Goal: Transaction & Acquisition: Purchase product/service

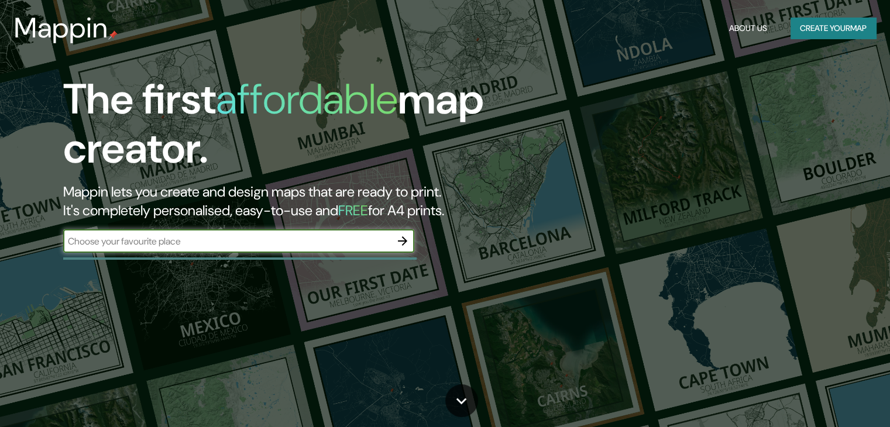
click at [141, 244] on input "text" at bounding box center [227, 241] width 328 height 13
type input "c"
type input "conchagua"
click at [406, 242] on icon "button" at bounding box center [402, 241] width 9 height 9
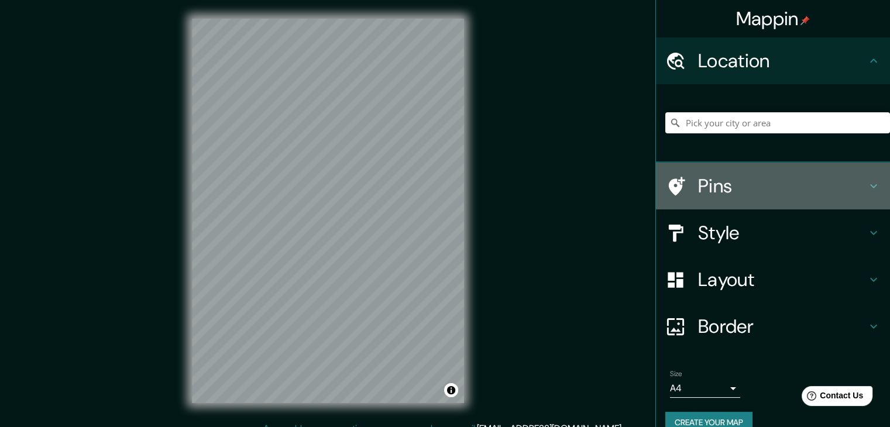
drag, startPoint x: 666, startPoint y: 163, endPoint x: 674, endPoint y: 173, distance: 13.4
click at [672, 172] on div "Pins" at bounding box center [773, 186] width 234 height 47
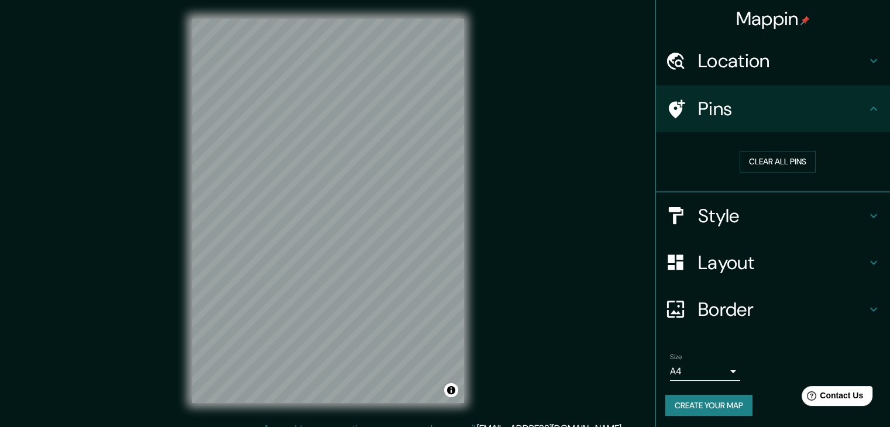
click at [704, 118] on h4 "Pins" at bounding box center [782, 108] width 169 height 23
click at [703, 71] on h4 "Location" at bounding box center [782, 60] width 169 height 23
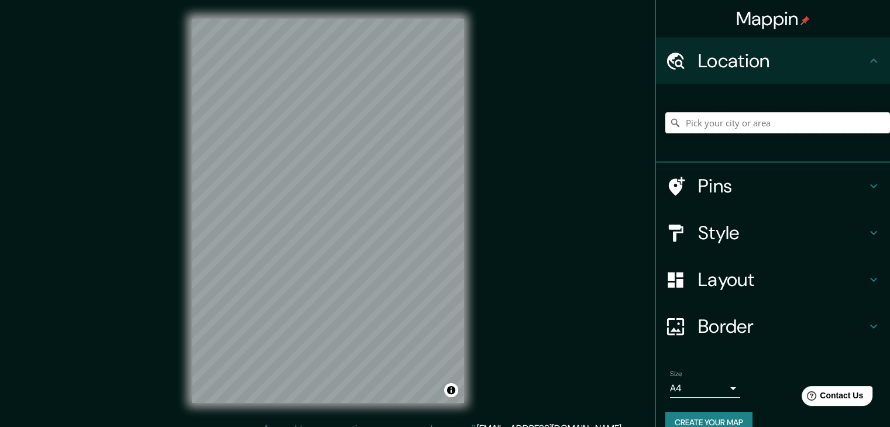
click at [688, 130] on input "Pick your city or area" at bounding box center [778, 122] width 225 height 21
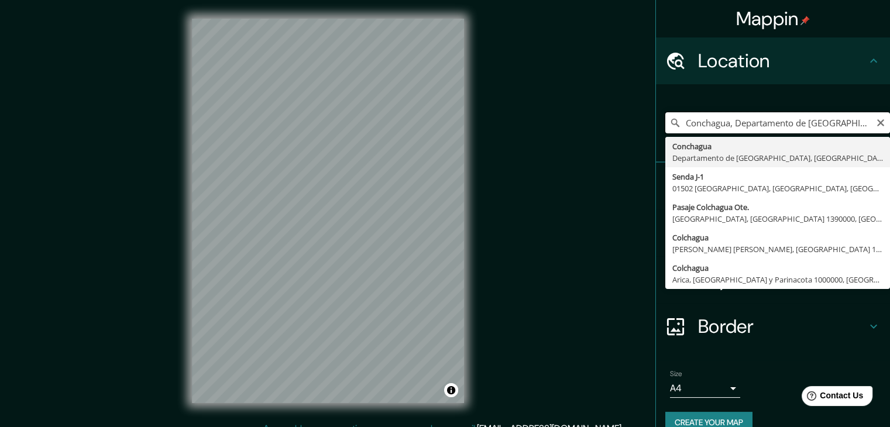
type input "Conchagua, Departamento de [GEOGRAPHIC_DATA], [GEOGRAPHIC_DATA]"
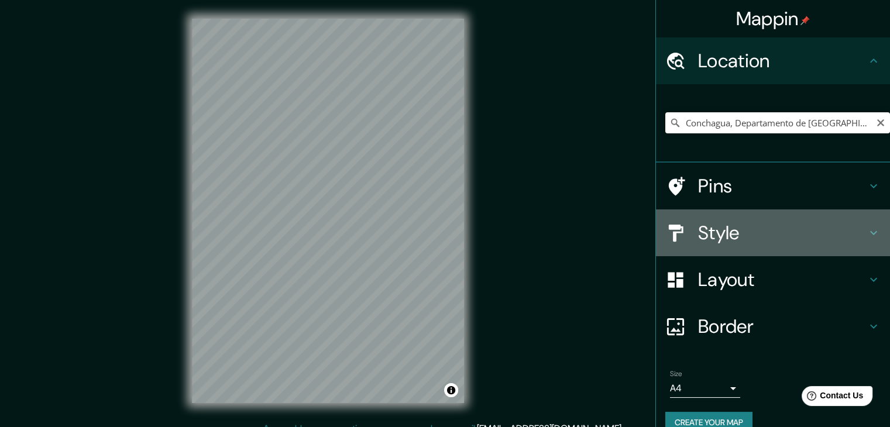
click at [698, 238] on h4 "Style" at bounding box center [782, 232] width 169 height 23
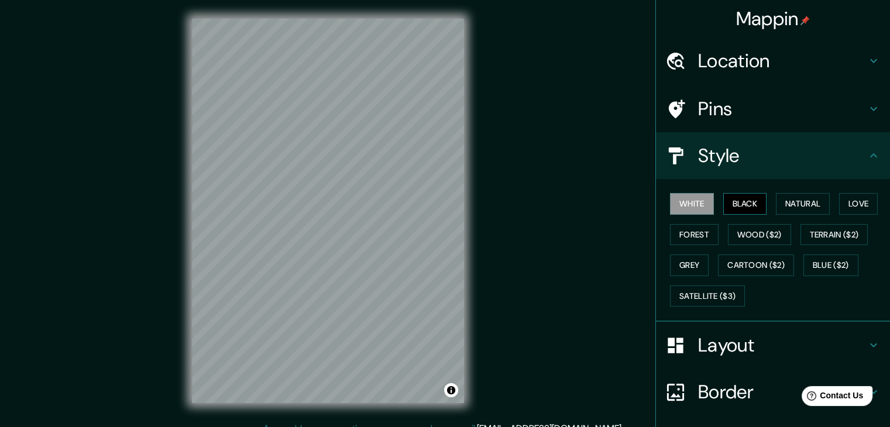
click at [740, 197] on button "Black" at bounding box center [746, 204] width 44 height 22
click at [790, 202] on button "Natural" at bounding box center [803, 204] width 54 height 22
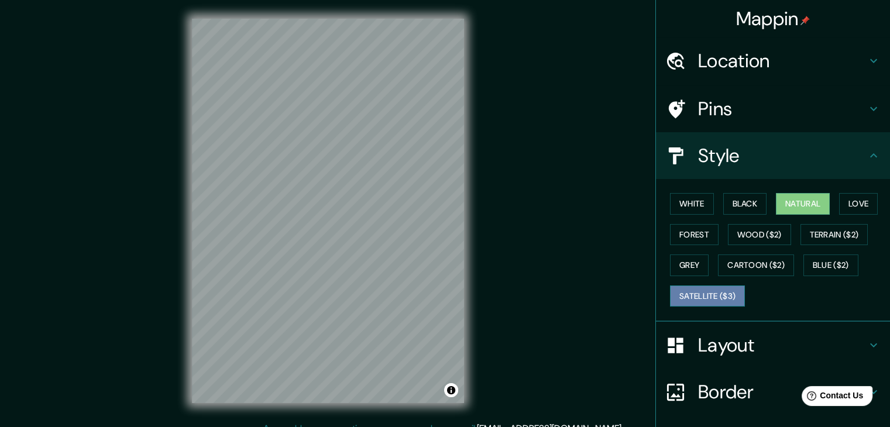
click at [717, 290] on button "Satellite ($3)" at bounding box center [707, 297] width 75 height 22
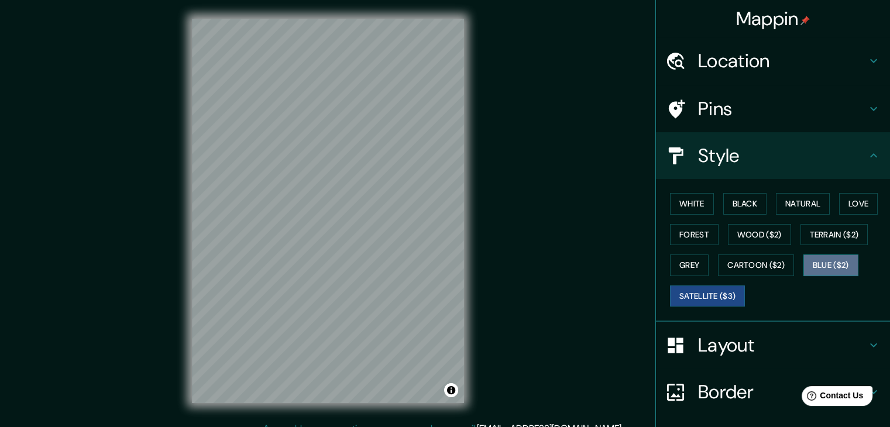
click at [822, 268] on button "Blue ($2)" at bounding box center [831, 266] width 55 height 22
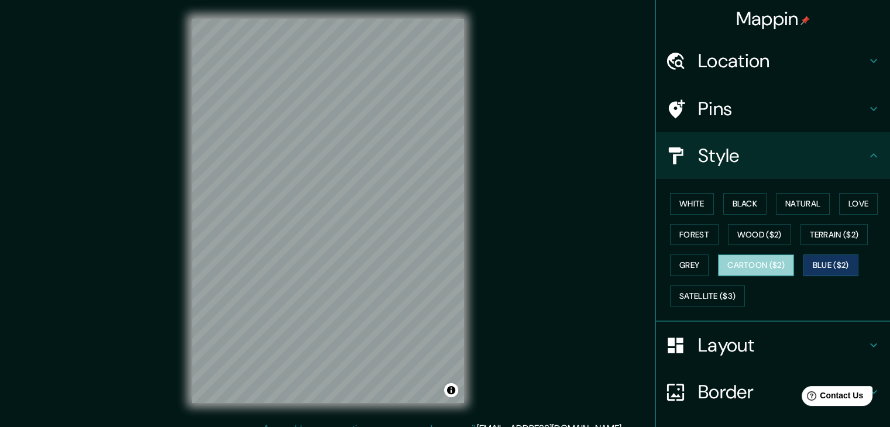
click at [747, 266] on button "Cartoon ($2)" at bounding box center [756, 266] width 76 height 22
click at [687, 264] on button "Grey" at bounding box center [689, 266] width 39 height 22
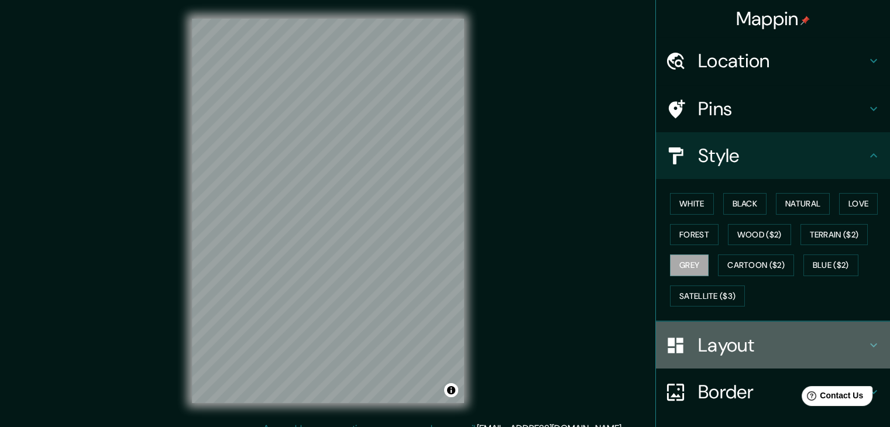
click at [741, 337] on h4 "Layout" at bounding box center [782, 345] width 169 height 23
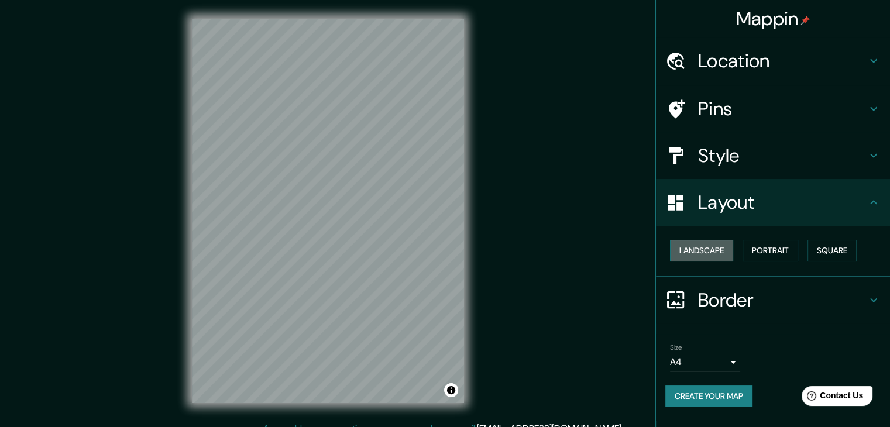
click at [721, 246] on button "Landscape" at bounding box center [701, 251] width 63 height 22
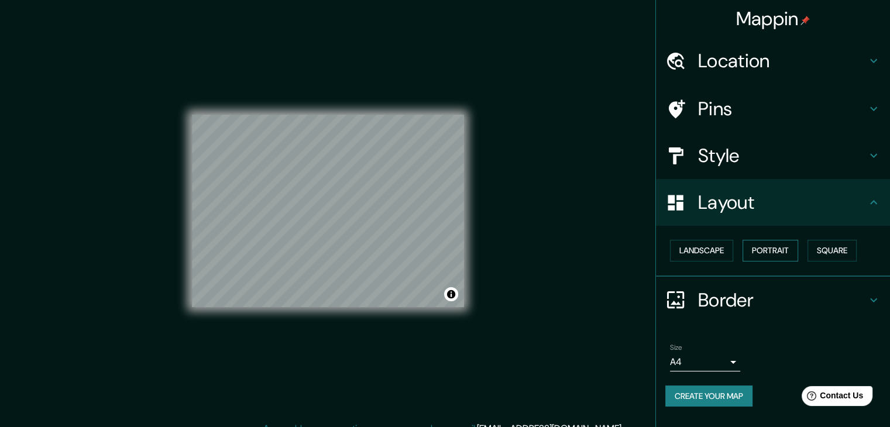
click at [763, 248] on button "Portrait" at bounding box center [771, 251] width 56 height 22
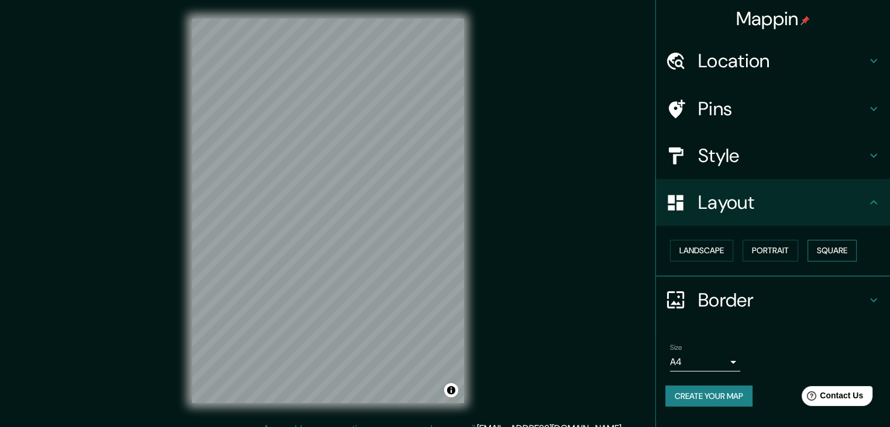
click at [848, 254] on button "Square" at bounding box center [832, 251] width 49 height 22
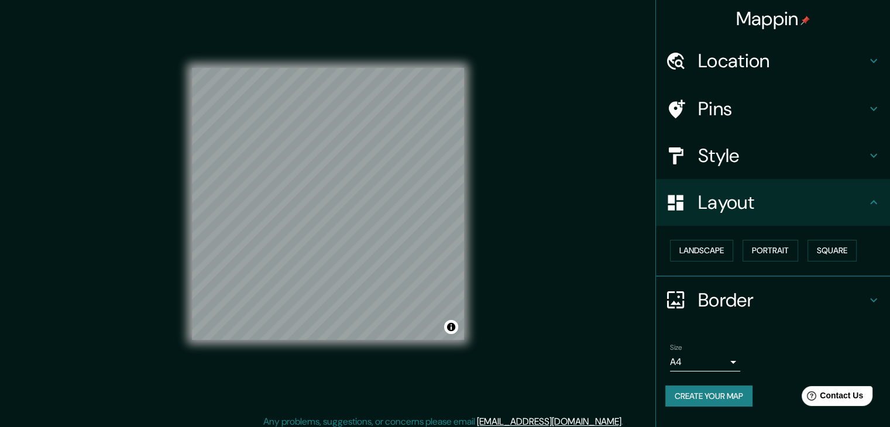
scroll to position [13, 0]
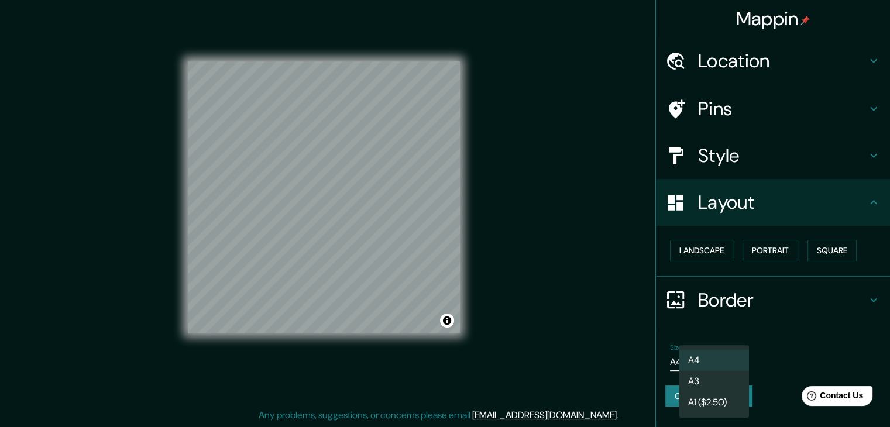
click at [737, 361] on body "Mappin Location [GEOGRAPHIC_DATA], [GEOGRAPHIC_DATA], [GEOGRAPHIC_DATA] Pins St…" at bounding box center [445, 200] width 890 height 427
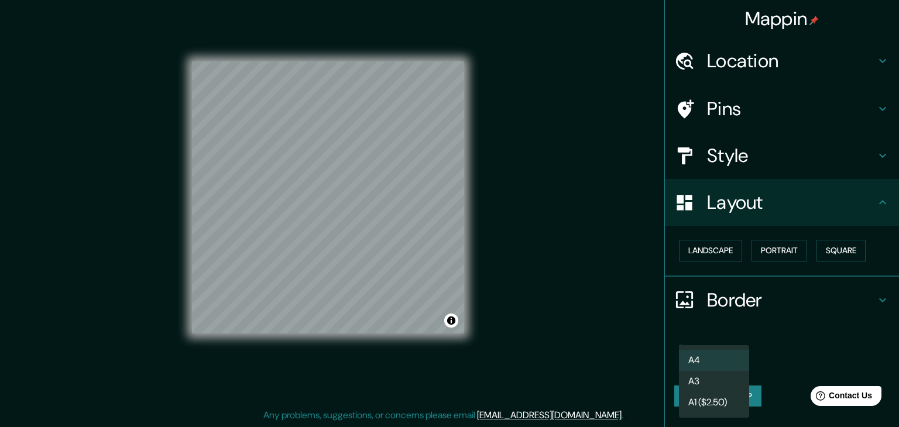
click at [824, 317] on div at bounding box center [449, 213] width 899 height 427
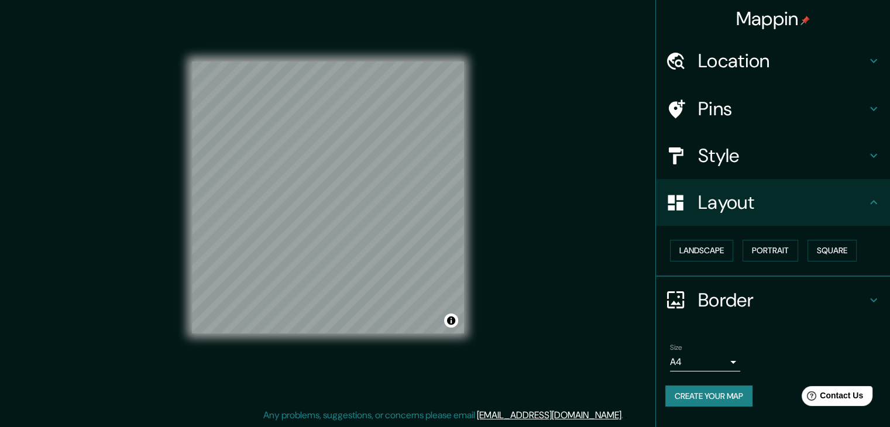
click at [838, 303] on h4 "Border" at bounding box center [782, 300] width 169 height 23
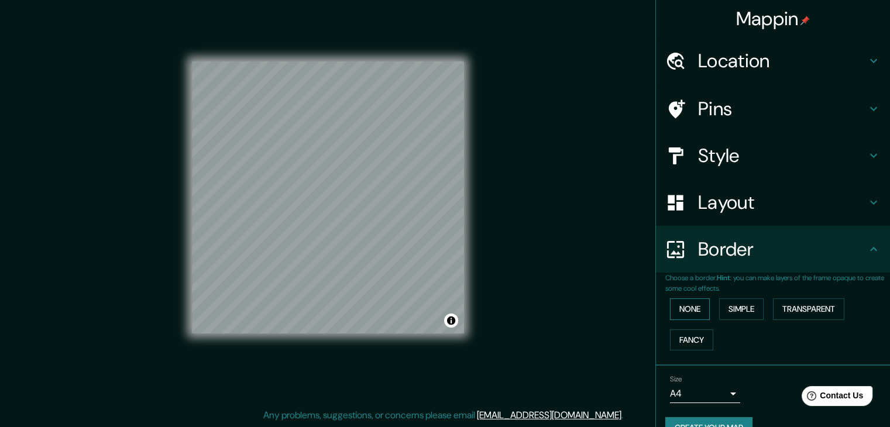
scroll to position [0, 0]
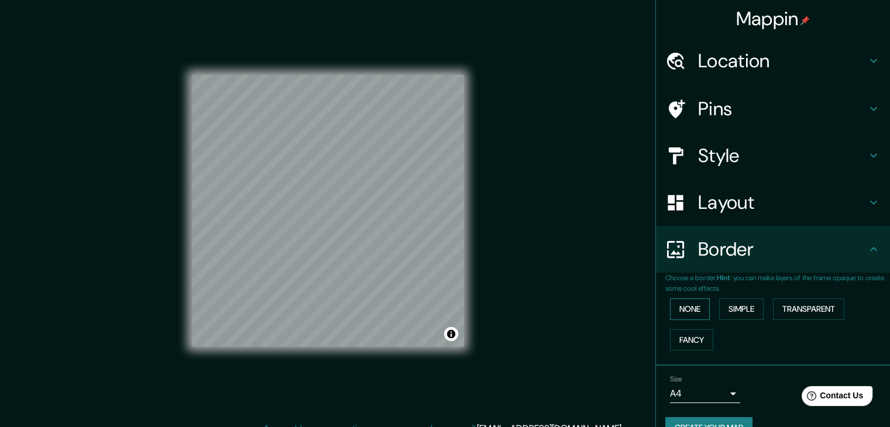
click at [688, 309] on button "None" at bounding box center [690, 310] width 40 height 22
click at [689, 308] on button "None" at bounding box center [690, 310] width 40 height 22
click at [693, 305] on button "None" at bounding box center [690, 310] width 40 height 22
click at [738, 306] on button "Simple" at bounding box center [742, 310] width 44 height 22
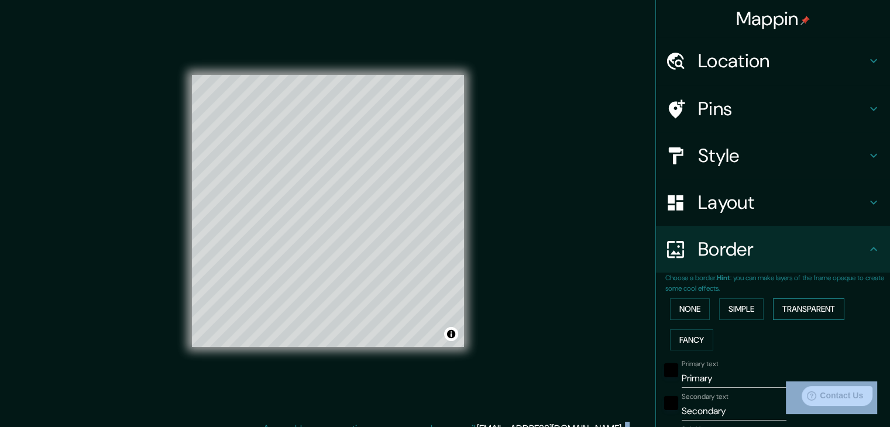
click at [789, 305] on button "Transparent" at bounding box center [808, 310] width 71 height 22
click at [681, 341] on button "Fancy" at bounding box center [691, 341] width 43 height 22
click at [677, 307] on button "None" at bounding box center [690, 310] width 40 height 22
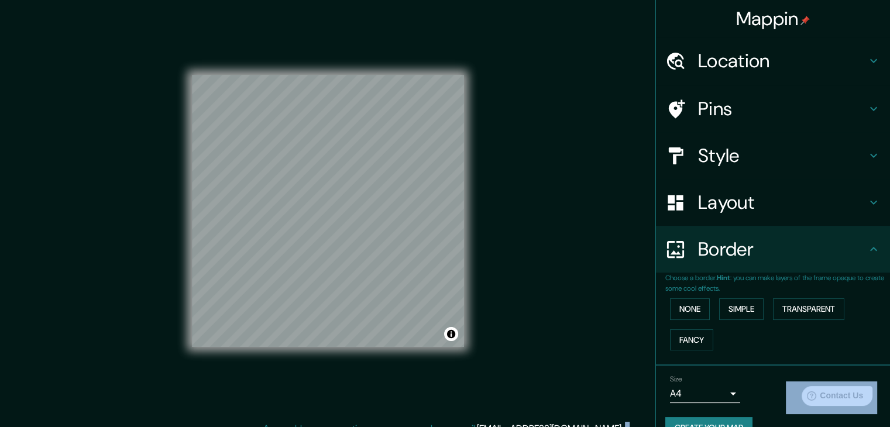
click at [794, 247] on h4 "Border" at bounding box center [782, 249] width 169 height 23
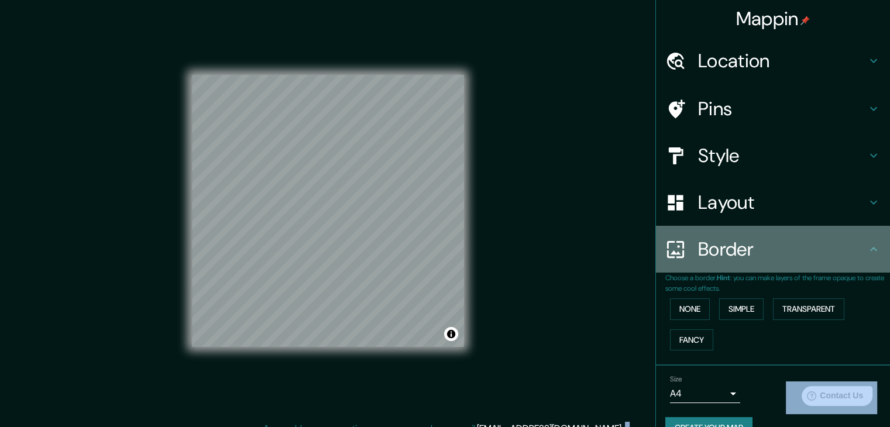
click at [867, 249] on icon at bounding box center [874, 249] width 14 height 14
click at [867, 251] on icon at bounding box center [874, 249] width 14 height 14
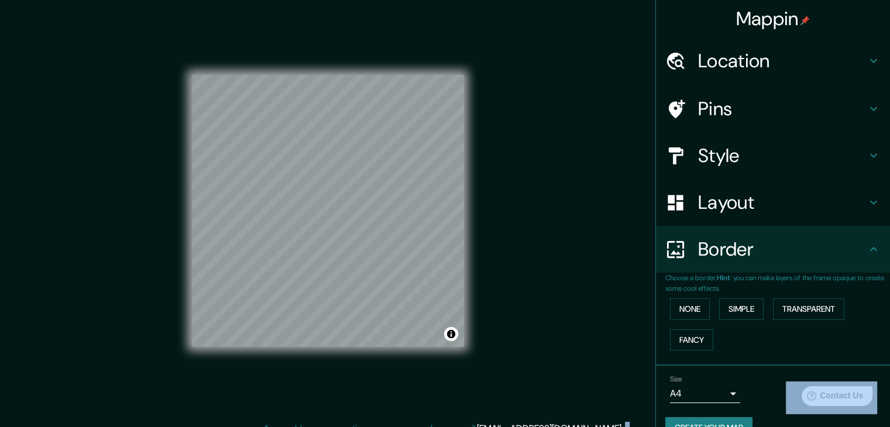
click at [698, 201] on h4 "Layout" at bounding box center [782, 202] width 169 height 23
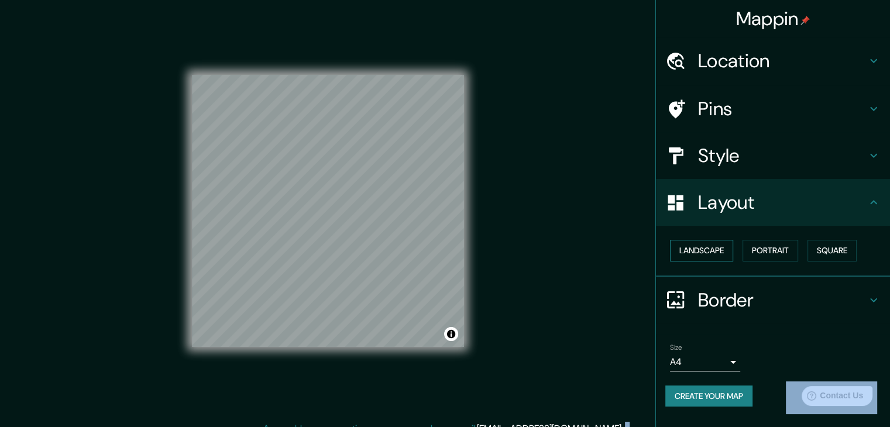
click at [698, 254] on button "Landscape" at bounding box center [701, 251] width 63 height 22
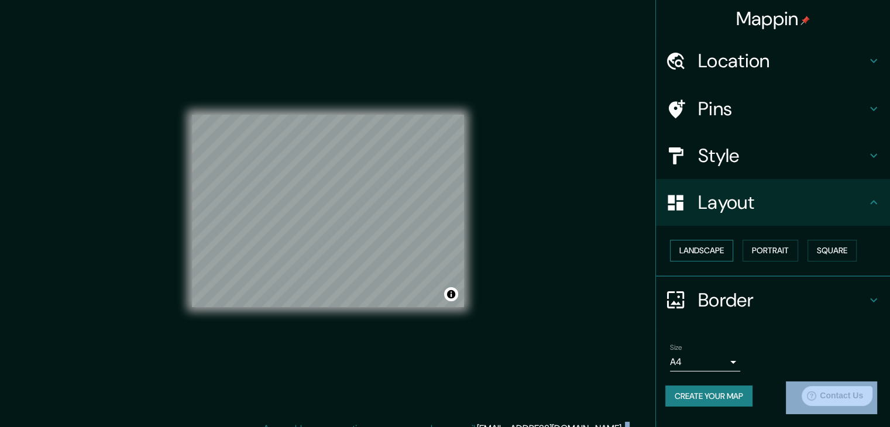
click at [698, 254] on button "Landscape" at bounding box center [701, 251] width 63 height 22
click at [765, 248] on button "Portrait" at bounding box center [771, 251] width 56 height 22
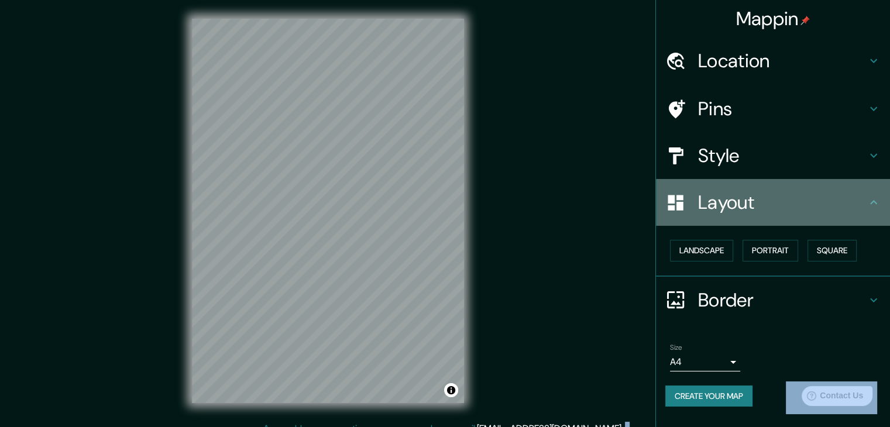
click at [703, 205] on h4 "Layout" at bounding box center [782, 202] width 169 height 23
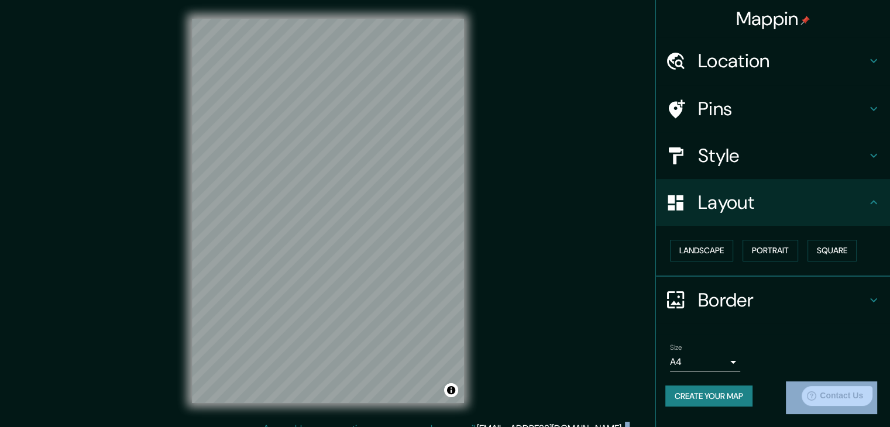
click at [700, 160] on h4 "Style" at bounding box center [782, 155] width 169 height 23
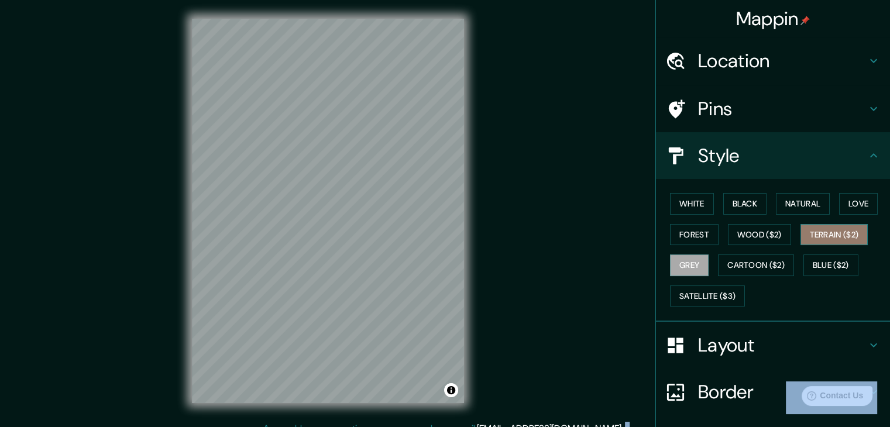
click at [819, 232] on button "Terrain ($2)" at bounding box center [835, 235] width 68 height 22
click at [768, 228] on button "Wood ($2)" at bounding box center [759, 235] width 63 height 22
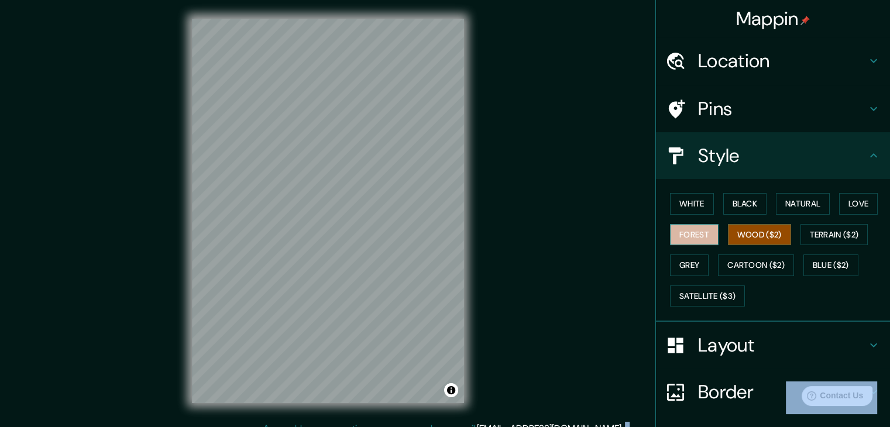
click at [695, 228] on button "Forest" at bounding box center [694, 235] width 49 height 22
click at [841, 207] on button "Love" at bounding box center [859, 204] width 39 height 22
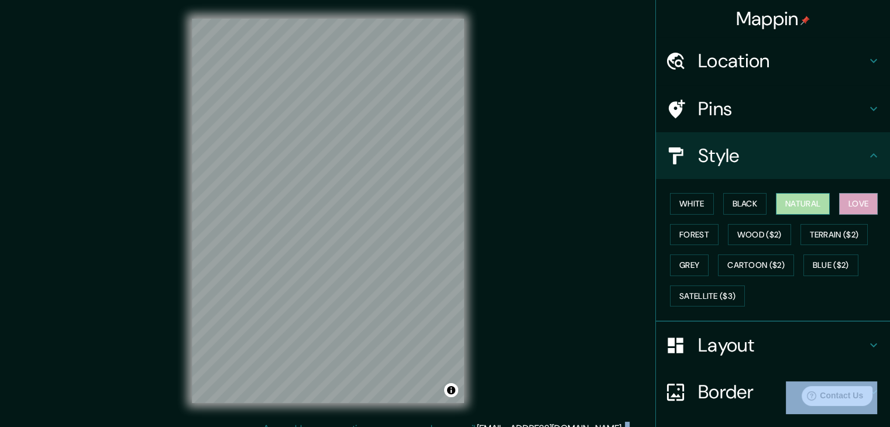
click at [799, 200] on button "Natural" at bounding box center [803, 204] width 54 height 22
click at [728, 205] on button "Black" at bounding box center [746, 204] width 44 height 22
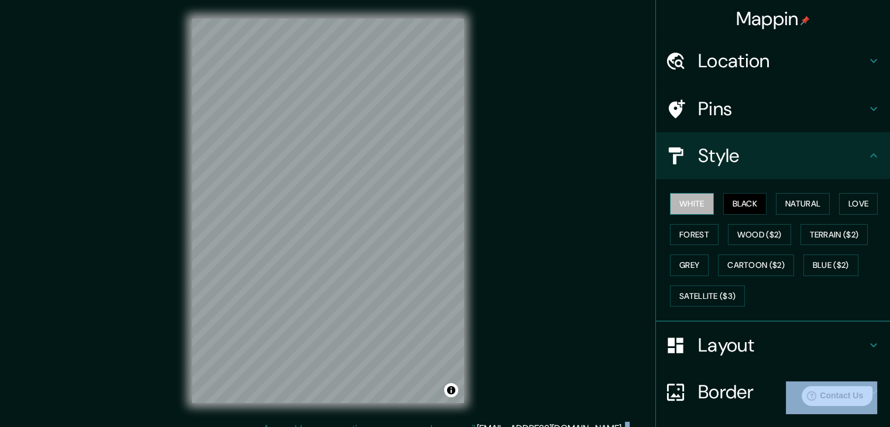
click at [674, 202] on button "White" at bounding box center [692, 204] width 44 height 22
click at [670, 235] on button "Forest" at bounding box center [694, 235] width 49 height 22
click at [692, 262] on button "Grey" at bounding box center [689, 266] width 39 height 22
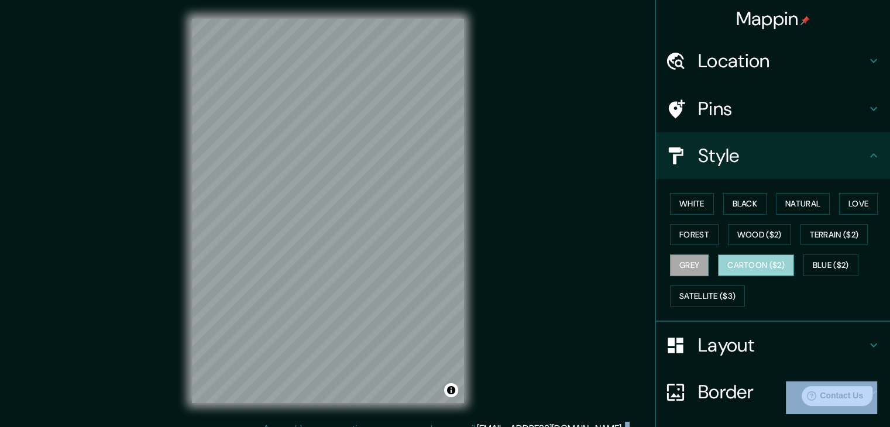
click at [749, 265] on button "Cartoon ($2)" at bounding box center [756, 266] width 76 height 22
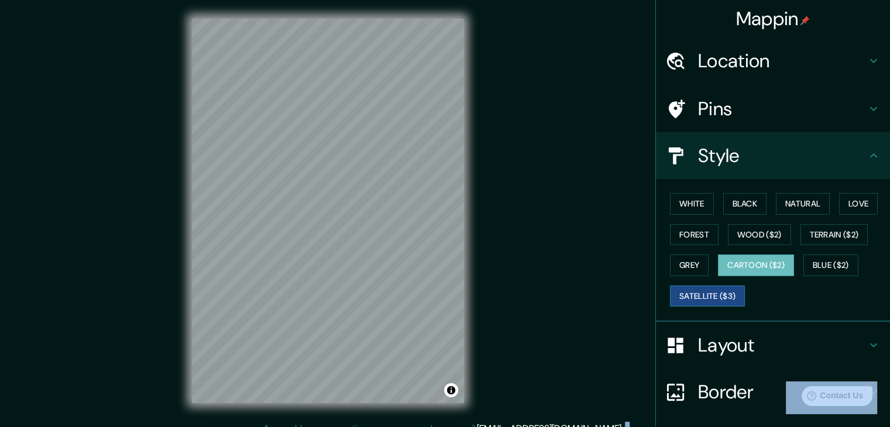
click at [679, 295] on button "Satellite ($3)" at bounding box center [707, 297] width 75 height 22
click at [744, 200] on button "Black" at bounding box center [746, 204] width 44 height 22
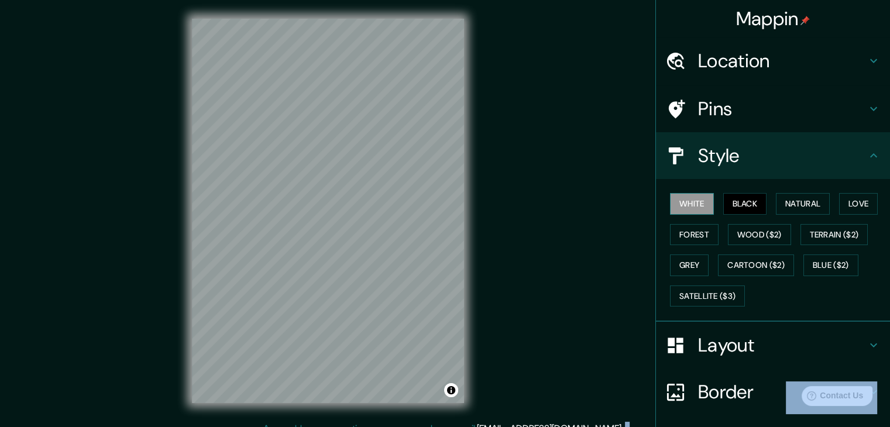
click at [691, 203] on button "White" at bounding box center [692, 204] width 44 height 22
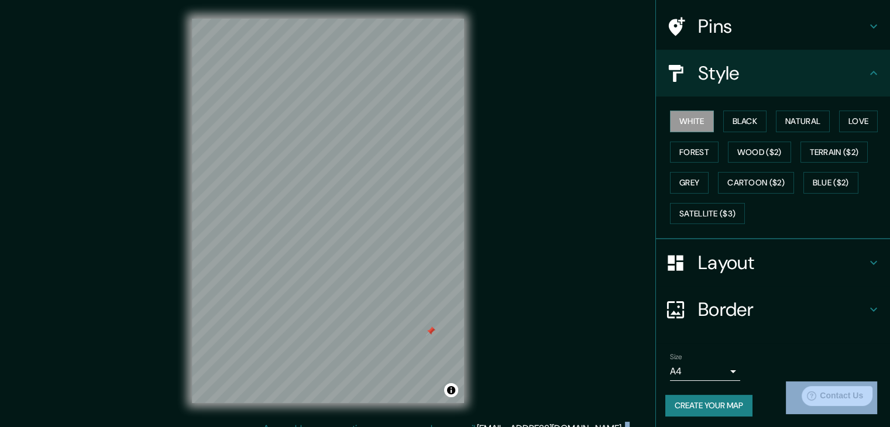
scroll to position [84, 0]
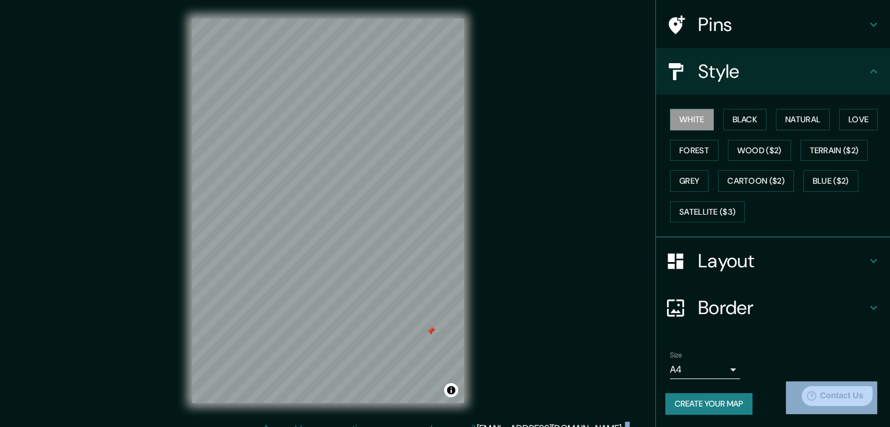
click at [693, 409] on button "Create your map" at bounding box center [709, 404] width 87 height 22
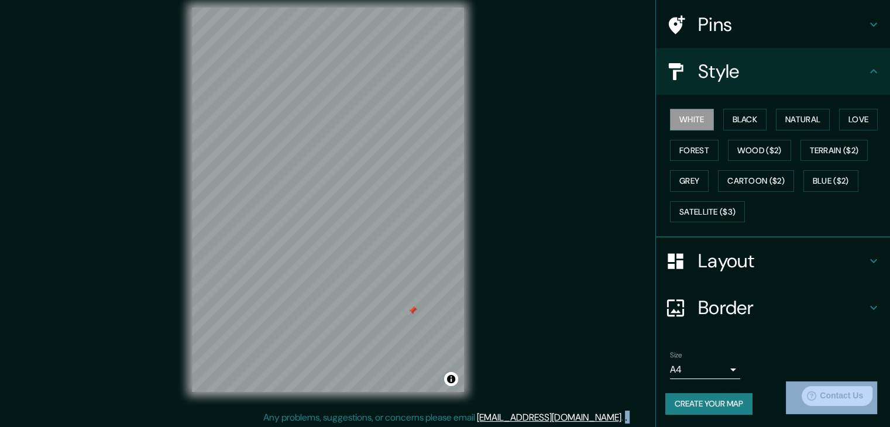
scroll to position [13, 0]
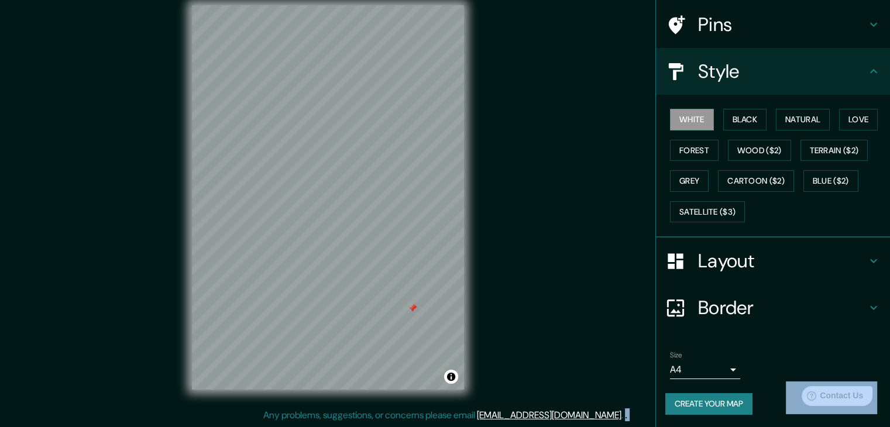
click at [694, 400] on button "Create your map" at bounding box center [709, 404] width 87 height 22
drag, startPoint x: 412, startPoint y: 314, endPoint x: 421, endPoint y: 308, distance: 10.9
click at [421, 314] on div at bounding box center [422, 311] width 9 height 9
click at [421, 308] on div at bounding box center [422, 311] width 9 height 9
click at [699, 409] on button "Create your map" at bounding box center [709, 404] width 87 height 22
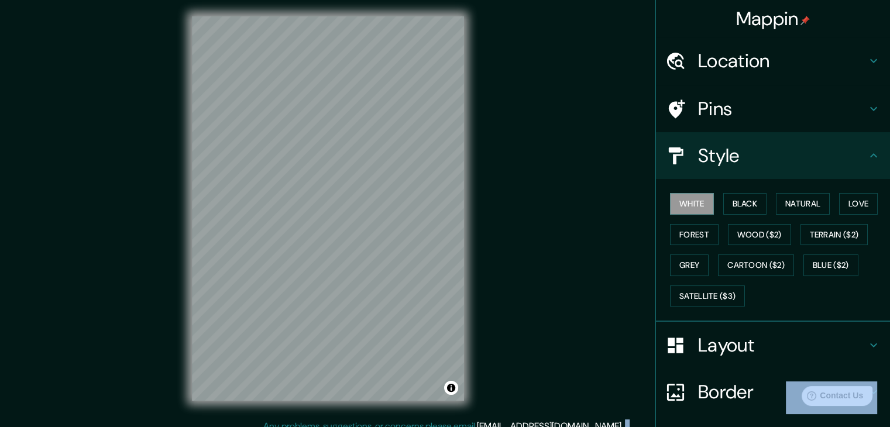
scroll to position [0, 0]
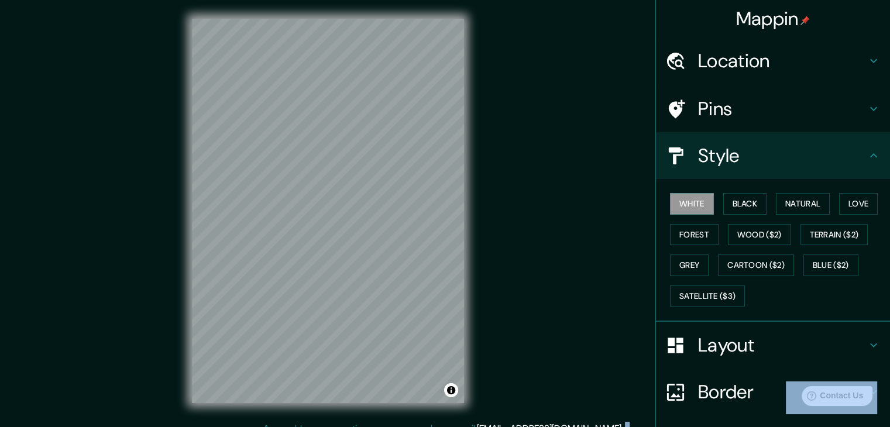
click at [712, 64] on h4 "Location" at bounding box center [782, 60] width 169 height 23
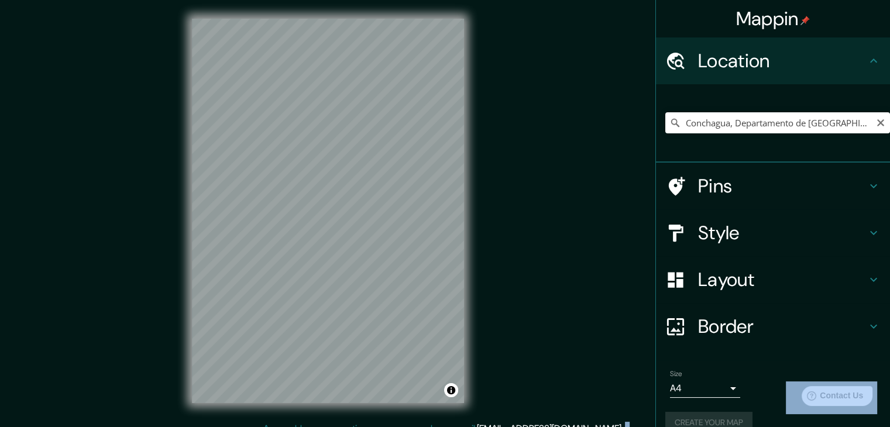
click at [712, 64] on h4 "Location" at bounding box center [782, 60] width 169 height 23
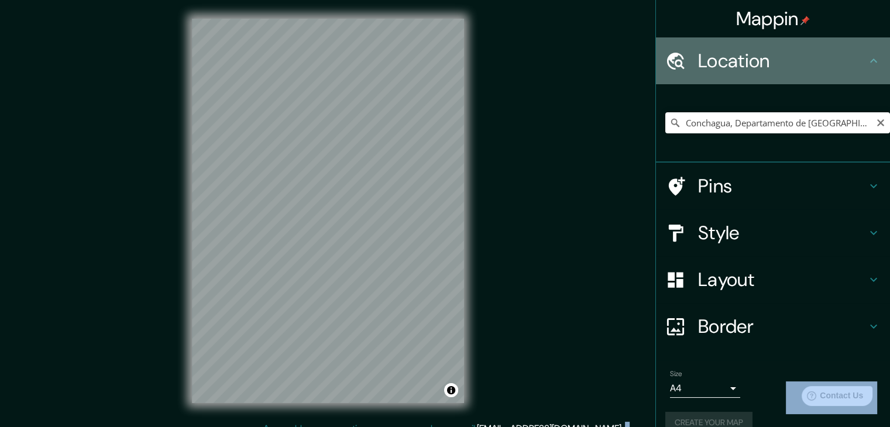
click at [867, 57] on icon at bounding box center [874, 61] width 14 height 14
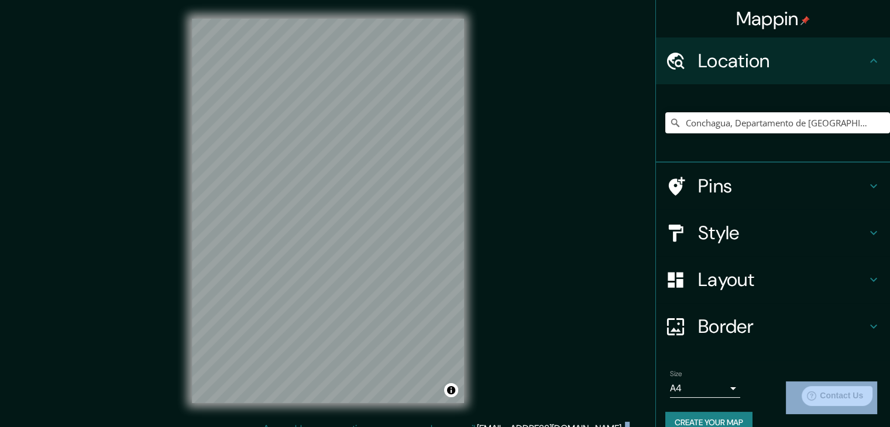
click at [752, 240] on h4 "Style" at bounding box center [782, 232] width 169 height 23
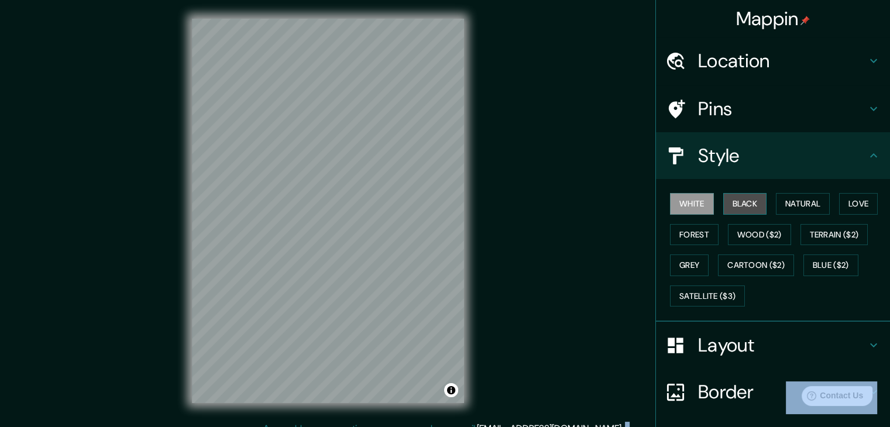
click at [737, 207] on button "Black" at bounding box center [746, 204] width 44 height 22
click at [685, 207] on button "White" at bounding box center [692, 204] width 44 height 22
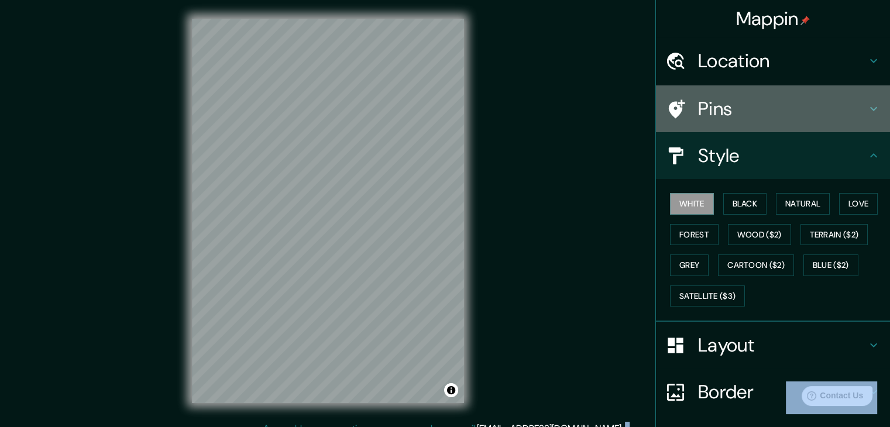
click at [686, 111] on div at bounding box center [682, 109] width 33 height 20
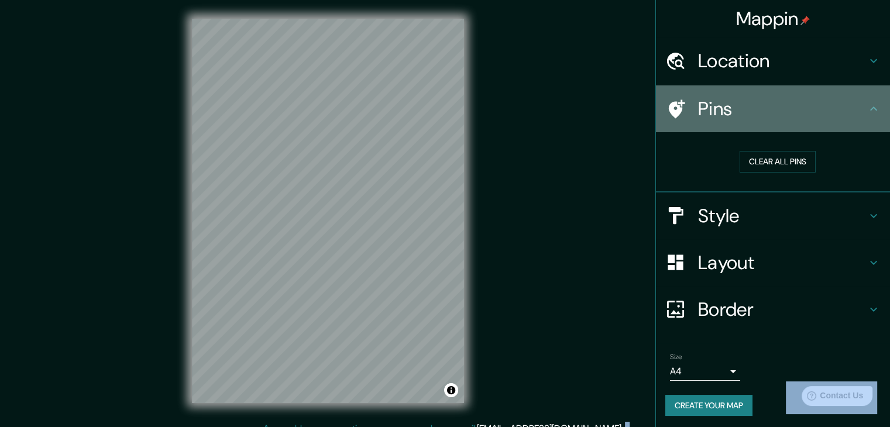
click at [687, 112] on div at bounding box center [682, 109] width 33 height 20
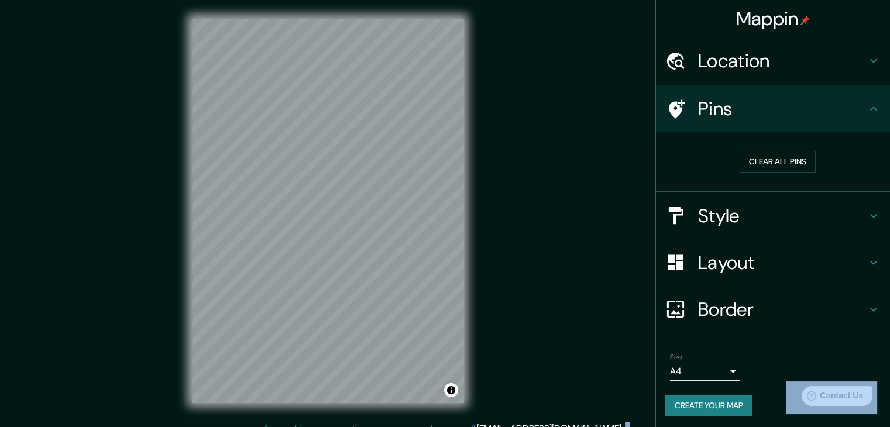
click at [698, 208] on h4 "Style" at bounding box center [782, 215] width 169 height 23
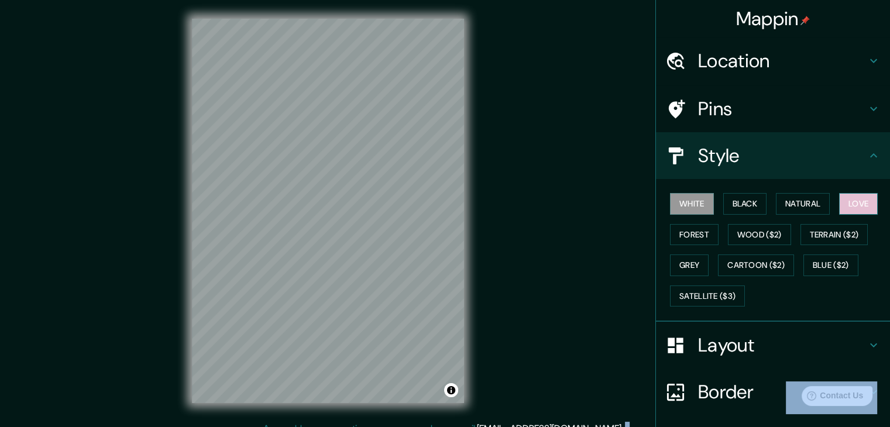
click at [847, 201] on button "Love" at bounding box center [859, 204] width 39 height 22
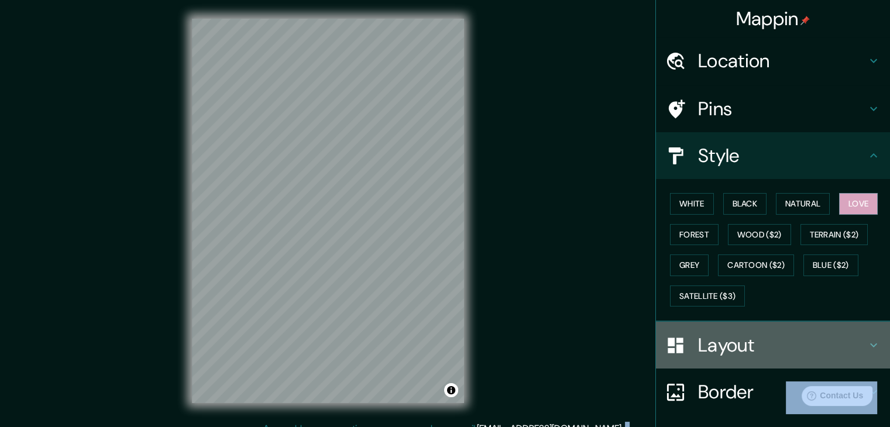
click at [752, 340] on h4 "Layout" at bounding box center [782, 345] width 169 height 23
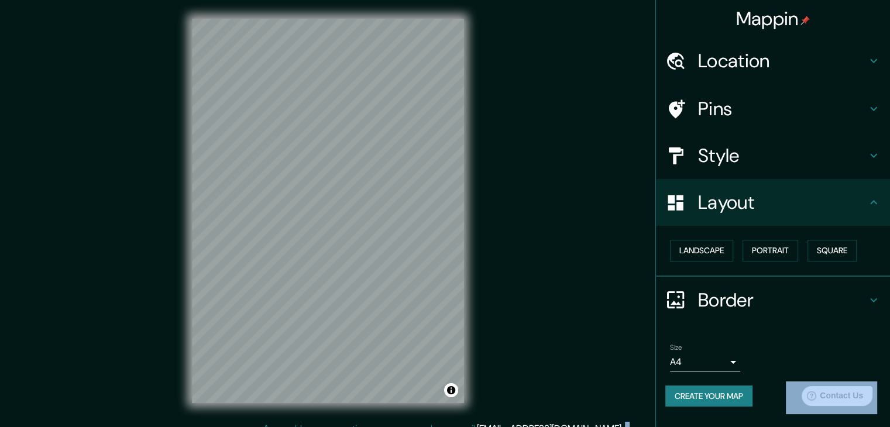
click at [682, 201] on icon at bounding box center [676, 203] width 20 height 20
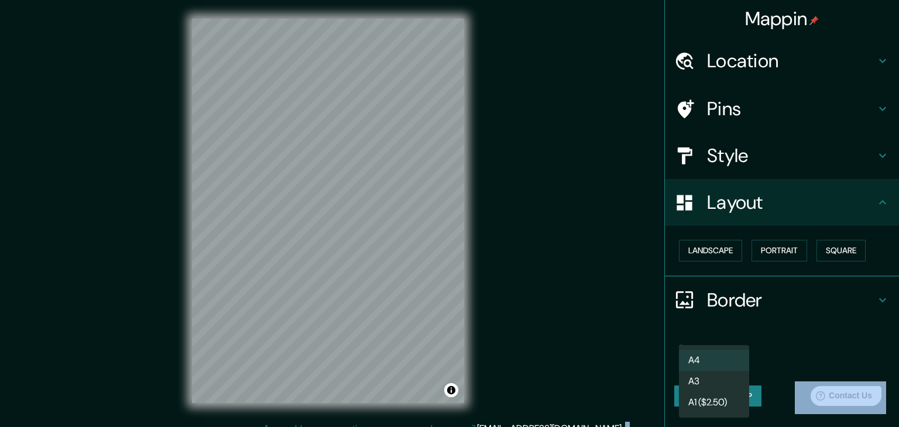
click at [732, 362] on body "Mappin Location [GEOGRAPHIC_DATA], [GEOGRAPHIC_DATA], [GEOGRAPHIC_DATA] Pins St…" at bounding box center [449, 213] width 899 height 427
click at [785, 343] on div at bounding box center [449, 213] width 899 height 427
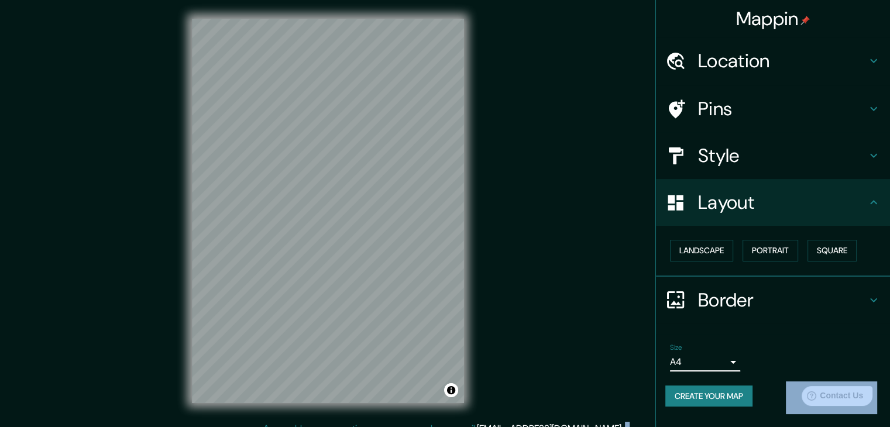
click at [677, 61] on icon at bounding box center [676, 60] width 18 height 17
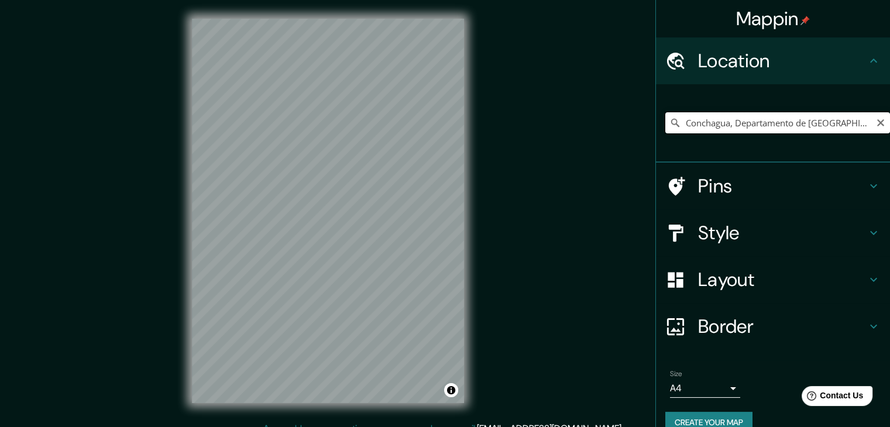
click at [696, 129] on input "Conchagua, Departamento de [GEOGRAPHIC_DATA], [GEOGRAPHIC_DATA]" at bounding box center [778, 122] width 225 height 21
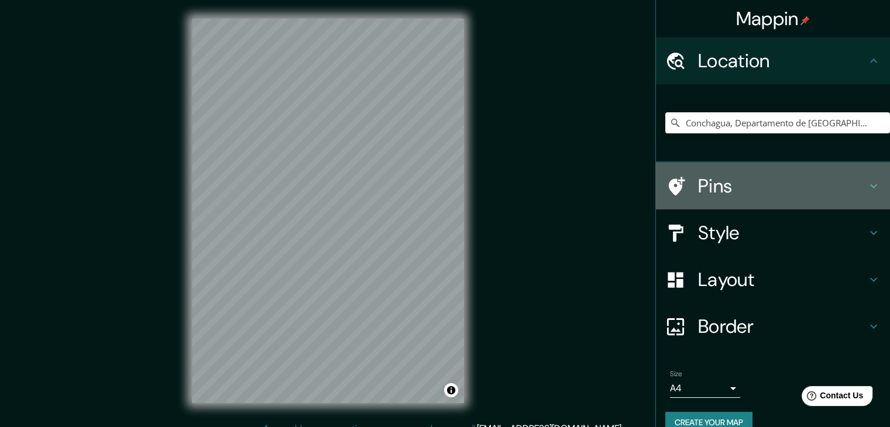
click at [698, 188] on h4 "Pins" at bounding box center [782, 185] width 169 height 23
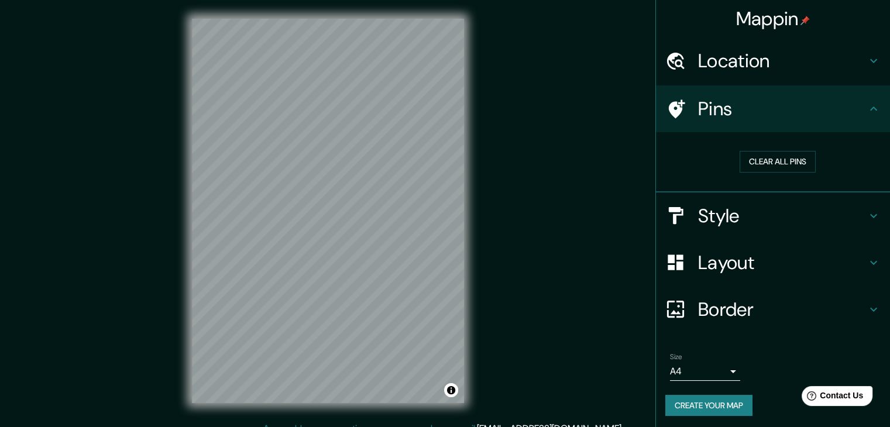
click at [698, 115] on h4 "Pins" at bounding box center [782, 108] width 169 height 23
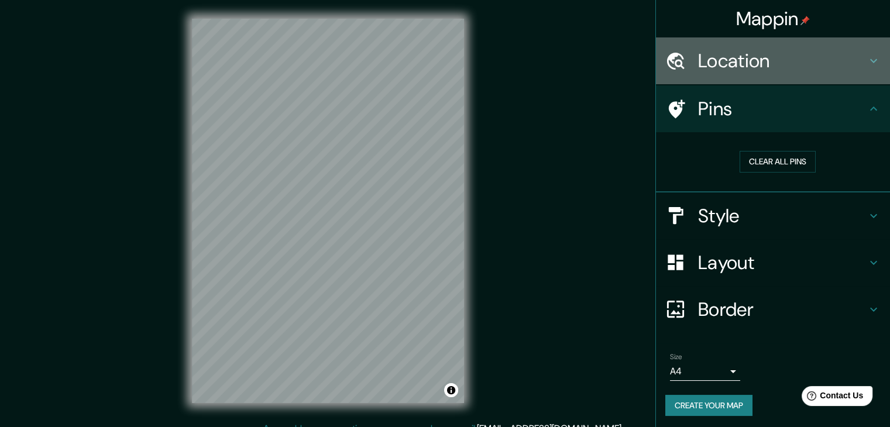
click at [679, 64] on div at bounding box center [682, 61] width 33 height 20
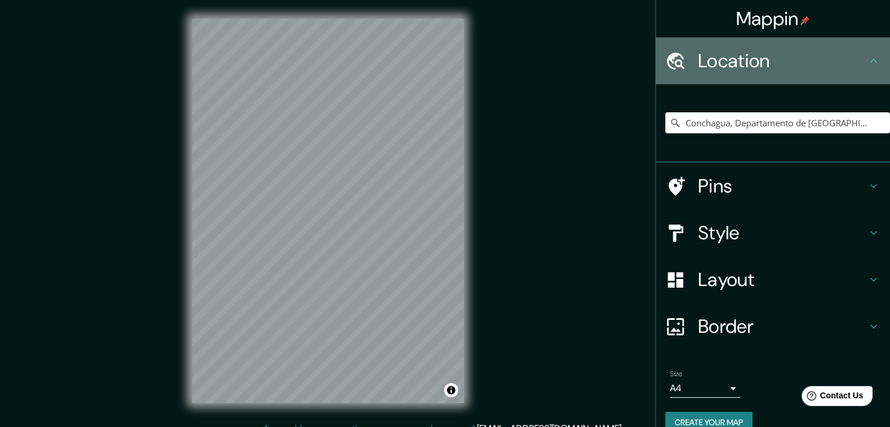
click at [679, 64] on div at bounding box center [682, 61] width 33 height 20
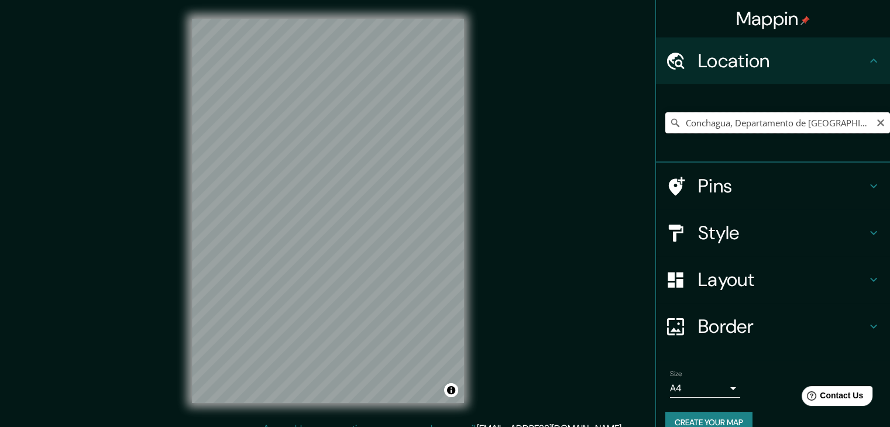
click at [708, 126] on input "Conchagua, Departamento de [GEOGRAPHIC_DATA], [GEOGRAPHIC_DATA]" at bounding box center [778, 122] width 225 height 21
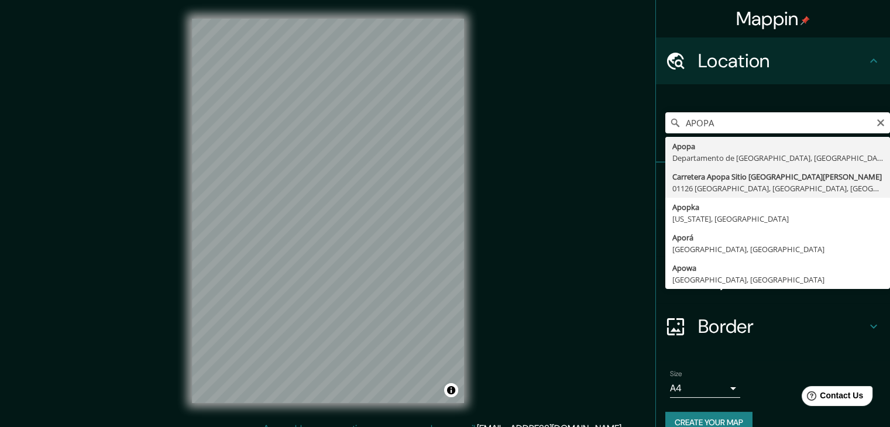
type input "Apopa, [GEOGRAPHIC_DATA], [GEOGRAPHIC_DATA]"
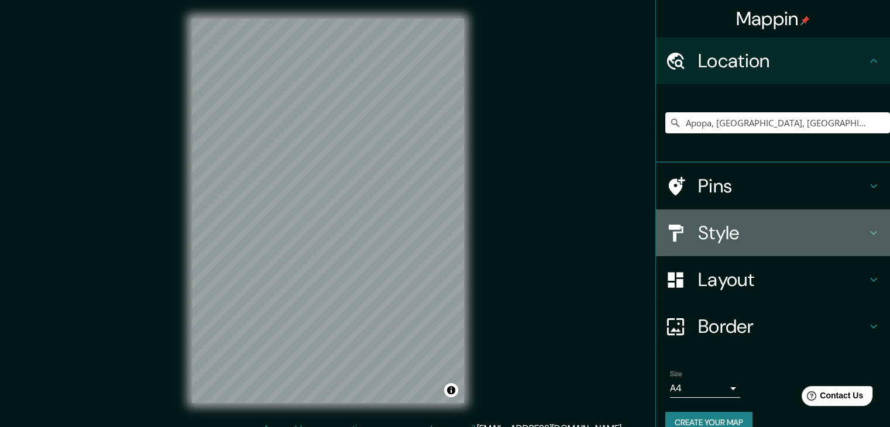
click at [698, 237] on h4 "Style" at bounding box center [782, 232] width 169 height 23
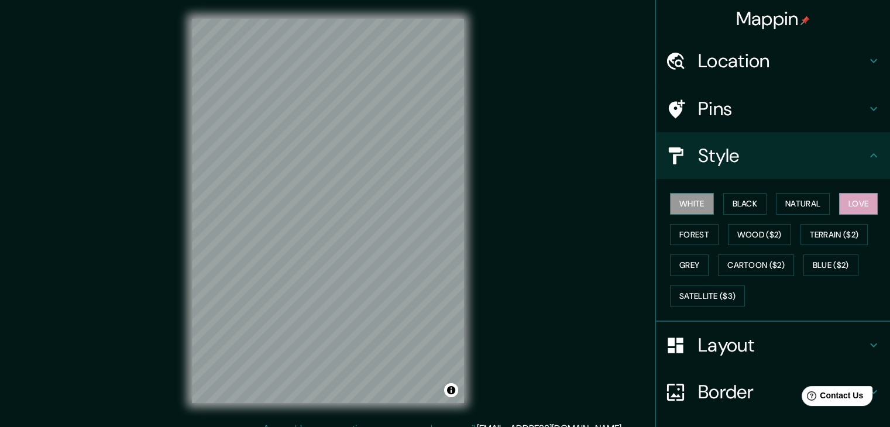
click at [693, 201] on button "White" at bounding box center [692, 204] width 44 height 22
click at [725, 203] on button "Black" at bounding box center [746, 204] width 44 height 22
click at [688, 208] on button "White" at bounding box center [692, 204] width 44 height 22
click at [745, 204] on button "Black" at bounding box center [746, 204] width 44 height 22
click at [801, 304] on div "White Black Natural Love Forest Wood ($2) Terrain ($2) Grey Cartoon ($2) Blue (…" at bounding box center [778, 250] width 225 height 123
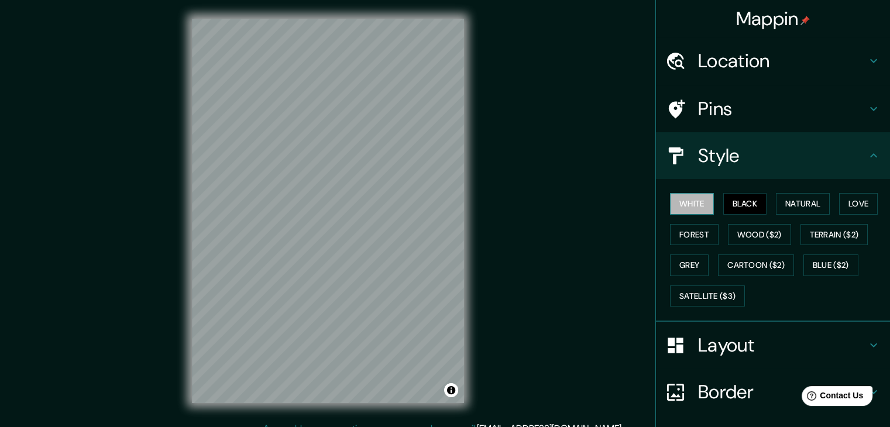
click at [686, 198] on button "White" at bounding box center [692, 204] width 44 height 22
click at [508, 118] on div "Mappin Location [GEOGRAPHIC_DATA], [GEOGRAPHIC_DATA], [GEOGRAPHIC_DATA] Pins St…" at bounding box center [445, 220] width 890 height 441
click at [688, 235] on button "Forest" at bounding box center [694, 235] width 49 height 22
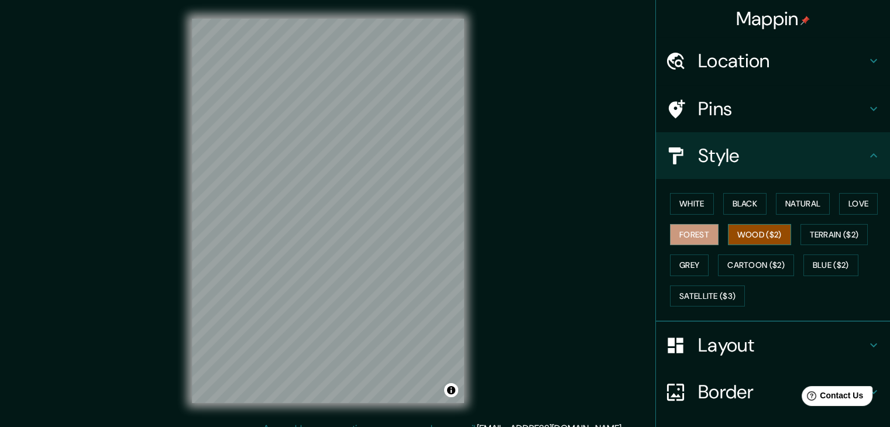
click at [743, 231] on button "Wood ($2)" at bounding box center [759, 235] width 63 height 22
click at [670, 231] on button "Forest" at bounding box center [694, 235] width 49 height 22
click at [679, 261] on button "Grey" at bounding box center [689, 266] width 39 height 22
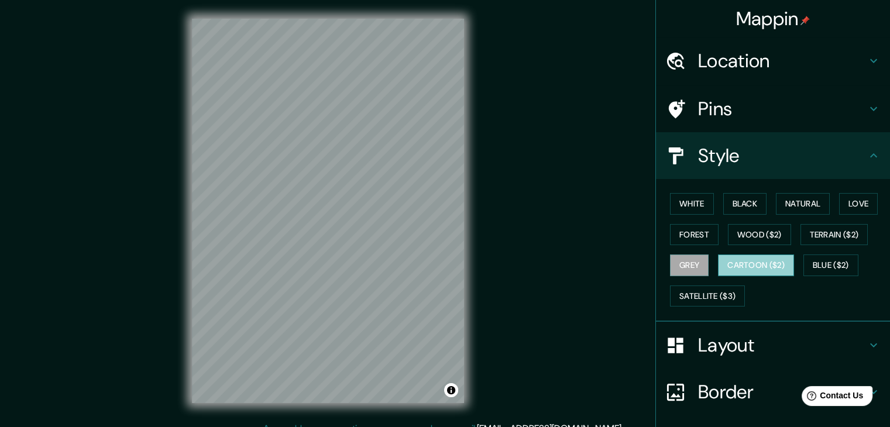
click at [734, 265] on button "Cartoon ($2)" at bounding box center [756, 266] width 76 height 22
click at [678, 261] on button "Grey" at bounding box center [689, 266] width 39 height 22
click at [829, 272] on button "Blue ($2)" at bounding box center [831, 266] width 55 height 22
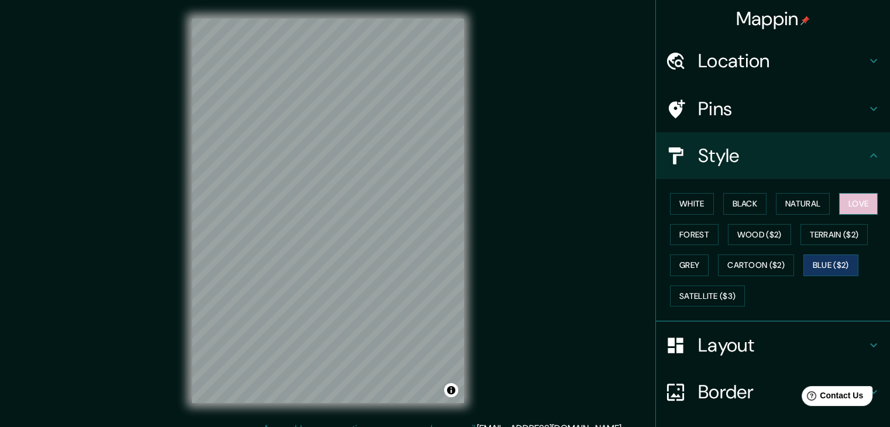
click at [840, 201] on button "Love" at bounding box center [859, 204] width 39 height 22
click at [830, 265] on button "Blue ($2)" at bounding box center [831, 266] width 55 height 22
click at [766, 270] on button "Cartoon ($2)" at bounding box center [756, 266] width 76 height 22
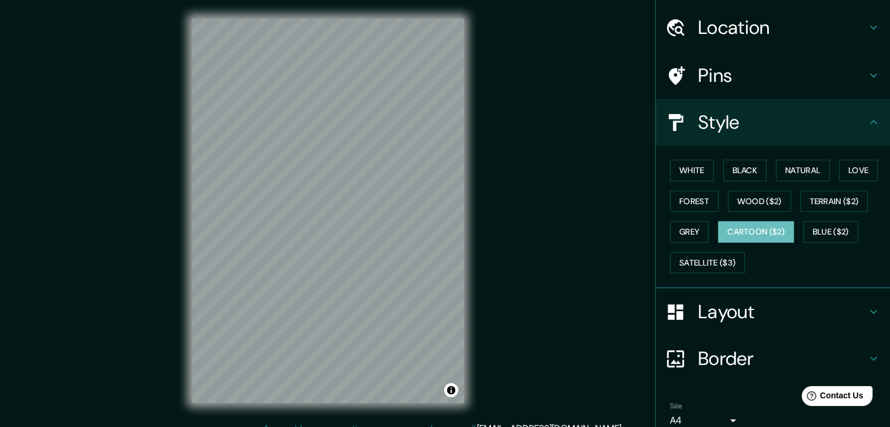
scroll to position [84, 0]
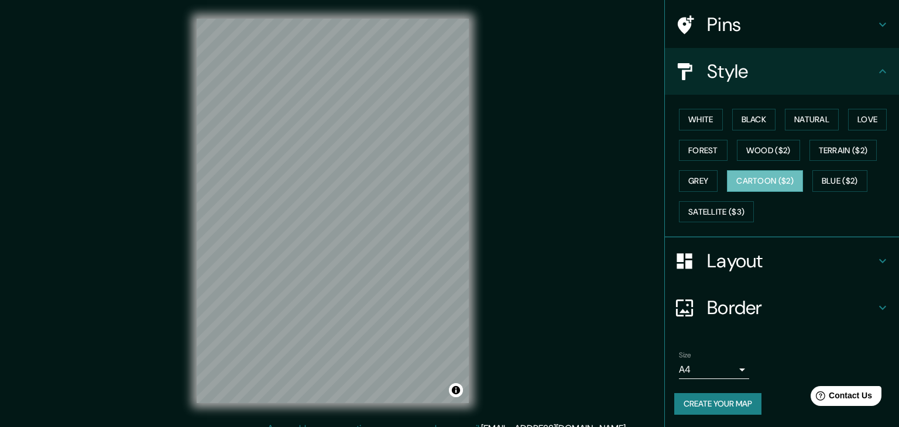
click at [716, 365] on body "Mappin Location [GEOGRAPHIC_DATA], [GEOGRAPHIC_DATA], [GEOGRAPHIC_DATA] Pins St…" at bounding box center [449, 213] width 899 height 427
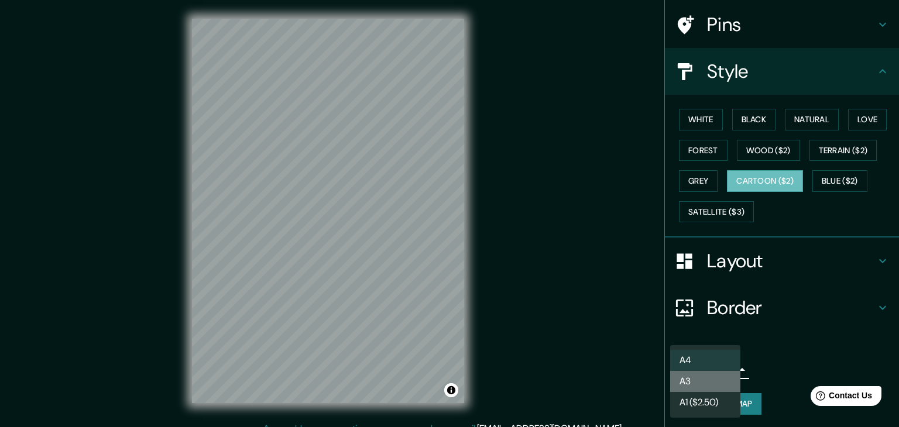
click at [712, 378] on li "A3" at bounding box center [705, 381] width 70 height 21
type input "a4"
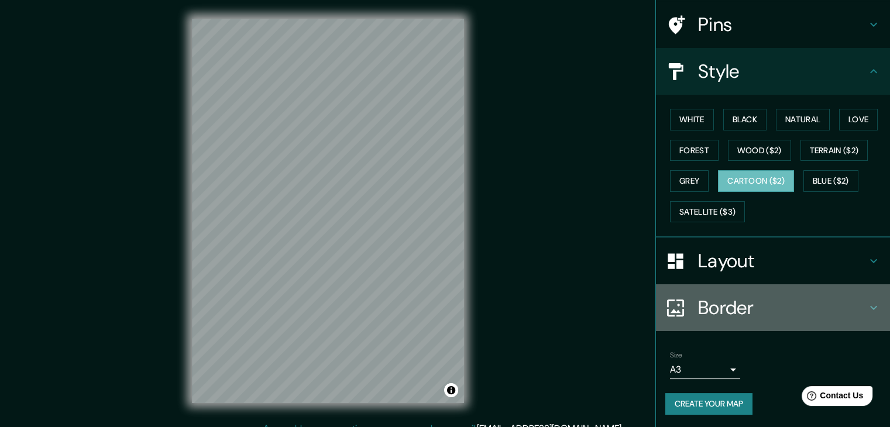
click at [698, 302] on h4 "Border" at bounding box center [782, 307] width 169 height 23
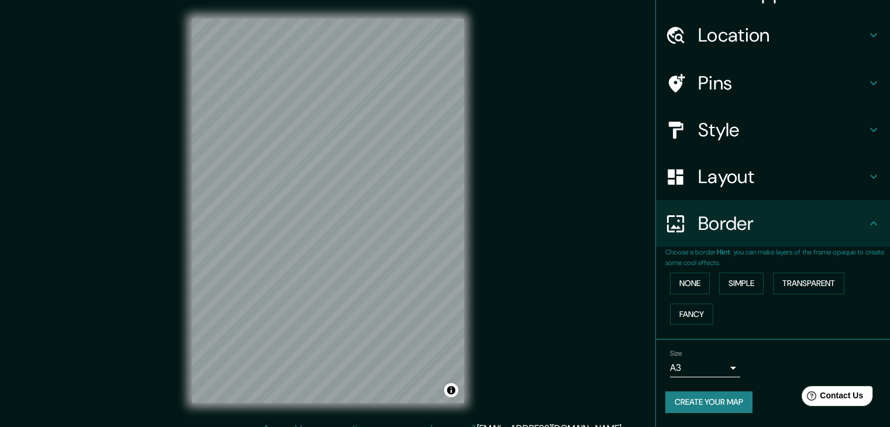
scroll to position [25, 0]
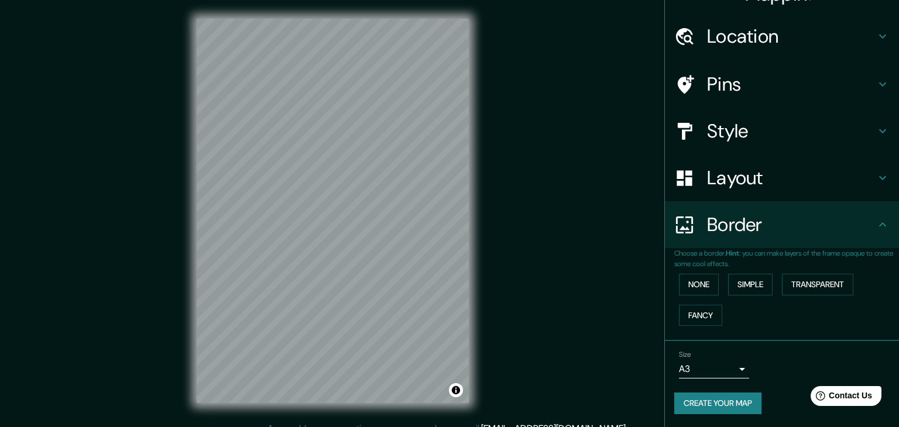
click at [704, 363] on body "Mappin Location [GEOGRAPHIC_DATA], [GEOGRAPHIC_DATA], [GEOGRAPHIC_DATA] Pins St…" at bounding box center [449, 213] width 899 height 427
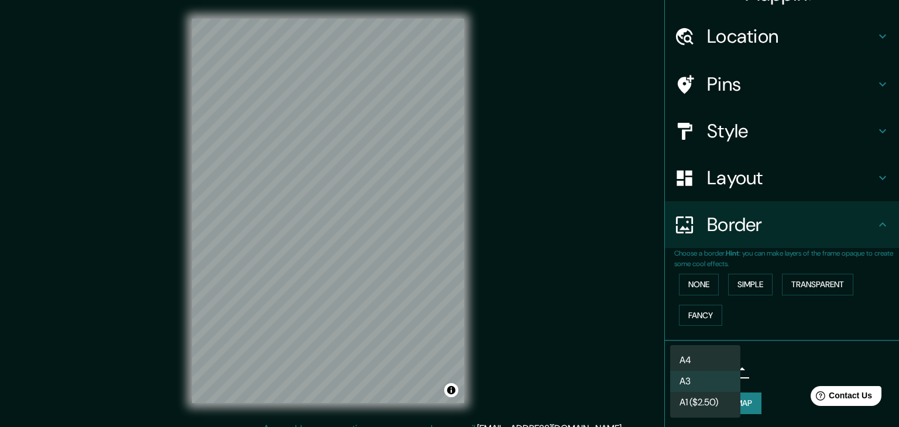
click at [769, 366] on div at bounding box center [449, 213] width 899 height 427
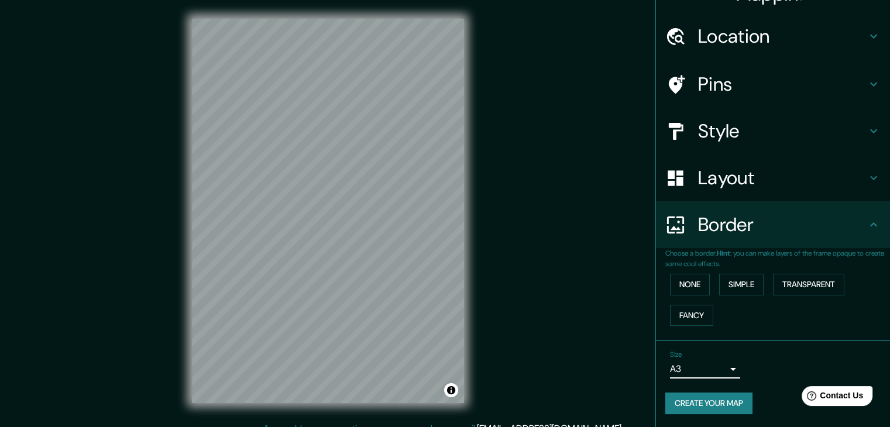
click at [678, 196] on div "Layout" at bounding box center [773, 178] width 234 height 47
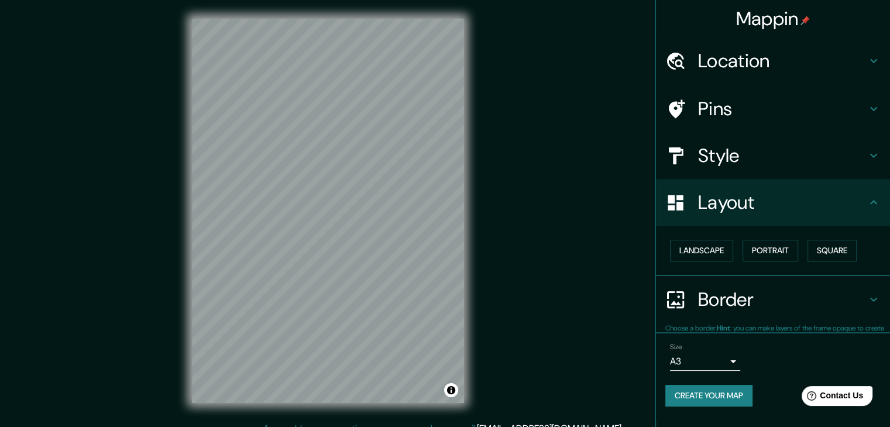
scroll to position [0, 0]
click at [690, 150] on div at bounding box center [682, 156] width 33 height 20
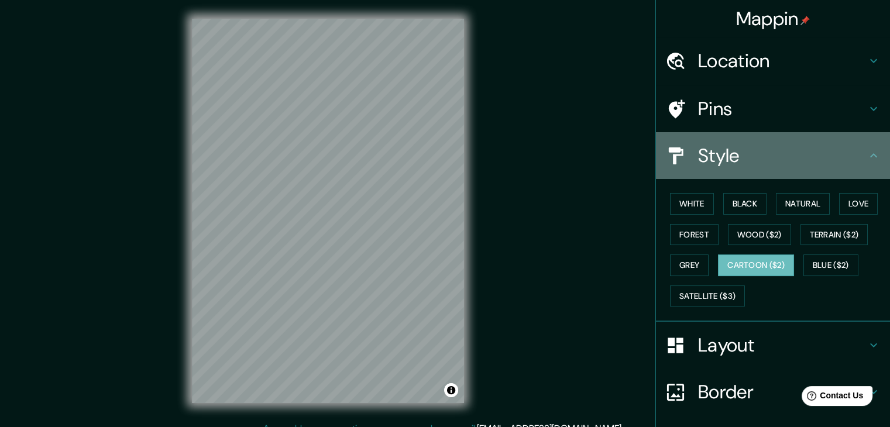
click at [687, 159] on div "Style" at bounding box center [773, 155] width 234 height 47
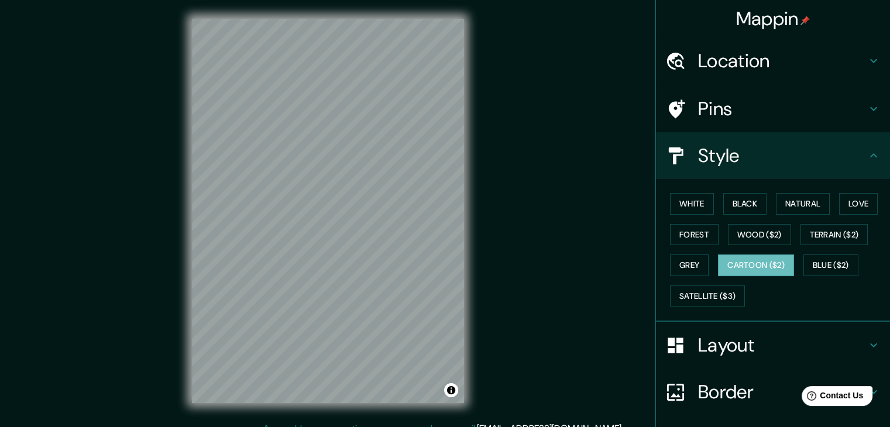
click at [679, 59] on div at bounding box center [682, 61] width 33 height 20
